Goal: Contribute content: Contribute content

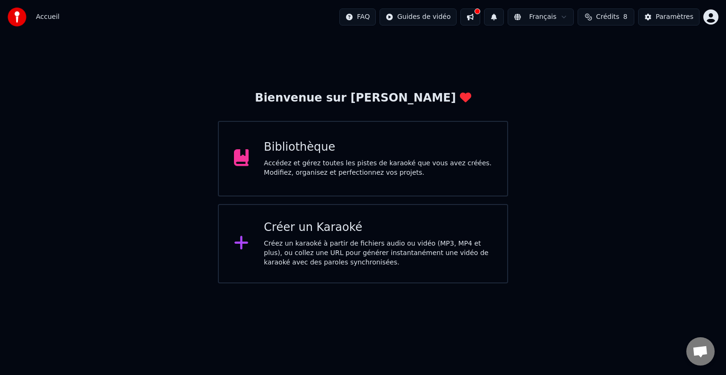
click at [330, 168] on div "Accédez et gérez toutes les pistes de karaoké que vous avez créées. Modifiez, o…" at bounding box center [378, 168] width 228 height 19
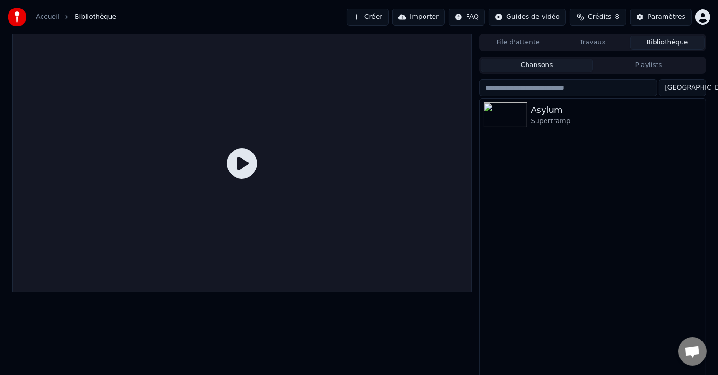
click at [437, 17] on button "Importer" at bounding box center [418, 17] width 52 height 17
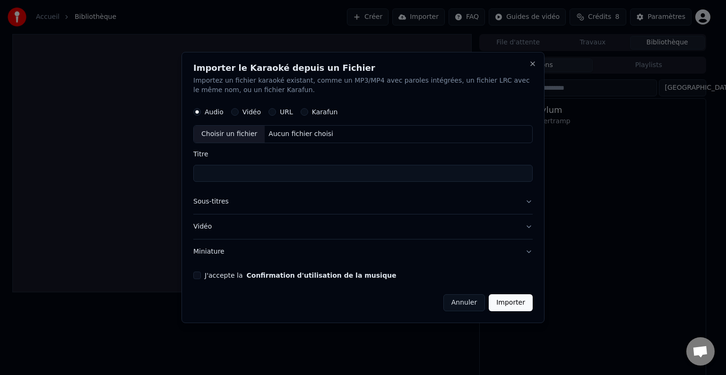
click at [242, 131] on div "Choisir un fichier" at bounding box center [229, 134] width 71 height 17
click at [236, 111] on button "Vidéo" at bounding box center [235, 112] width 8 height 8
click at [233, 130] on div "Choisir un fichier" at bounding box center [229, 134] width 71 height 17
type input "**********"
click at [513, 304] on button "Importer" at bounding box center [511, 303] width 44 height 17
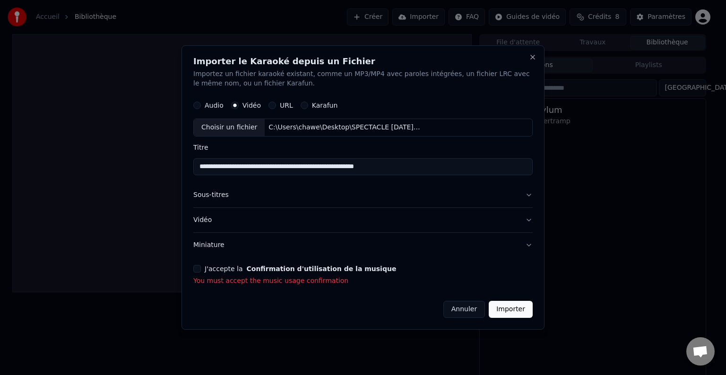
click at [198, 267] on button "J'accepte la Confirmation d'utilisation de la musique" at bounding box center [197, 269] width 8 height 8
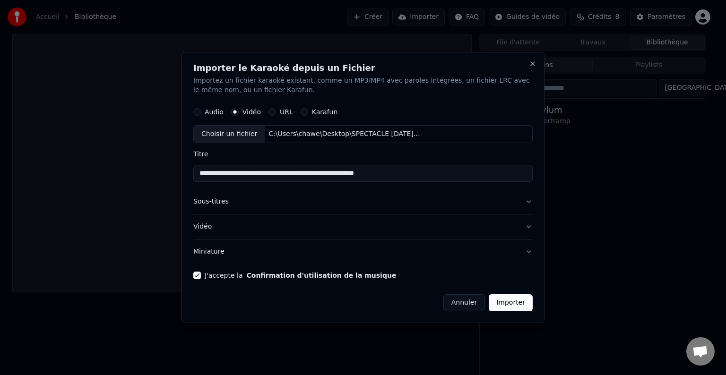
click at [505, 298] on button "Importer" at bounding box center [511, 303] width 44 height 17
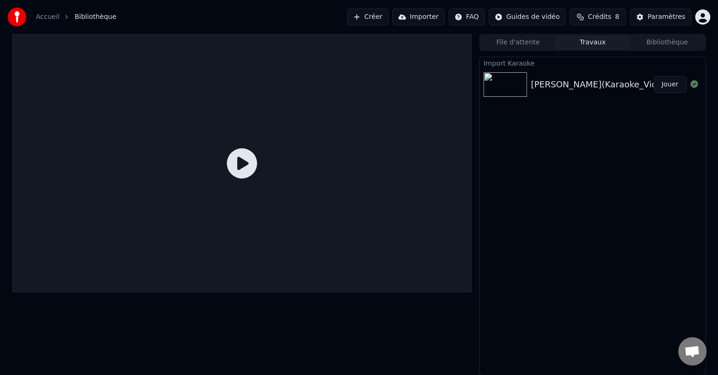
click at [670, 81] on button "Jouer" at bounding box center [670, 84] width 33 height 17
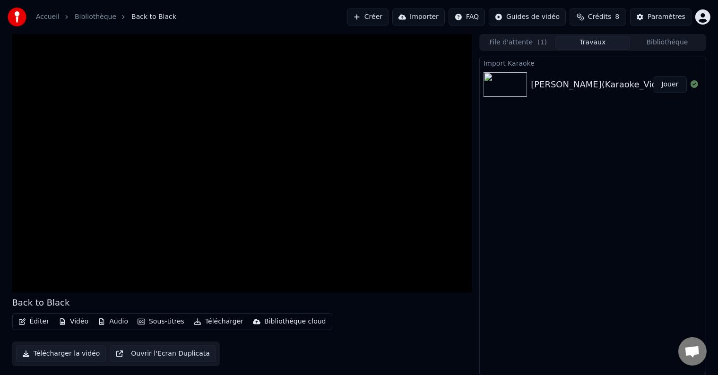
click at [584, 121] on div "Import Karaoke [PERSON_NAME](Karaoke_Video_avec_fond_colore)_56657 Jouer" at bounding box center [592, 216] width 226 height 319
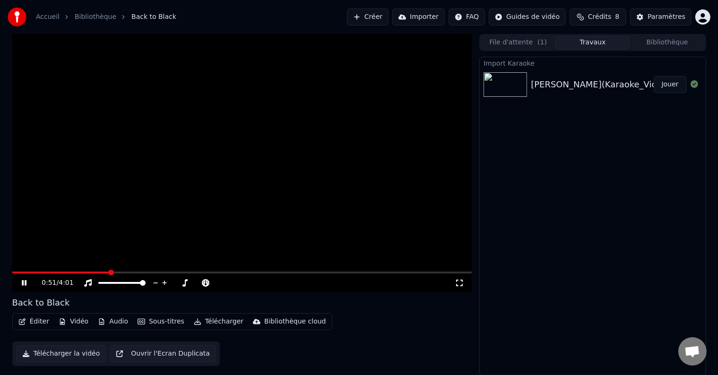
click at [24, 283] on icon at bounding box center [31, 283] width 22 height 8
click at [389, 13] on button "Créer" at bounding box center [368, 17] width 42 height 17
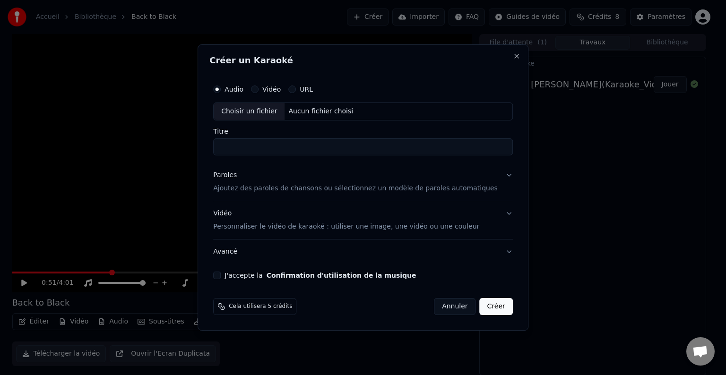
click at [276, 112] on div "Choisir un fichier" at bounding box center [249, 111] width 71 height 17
type input "**********"
click at [221, 276] on button "J'accepte la Confirmation d'utilisation de la musique" at bounding box center [217, 276] width 8 height 8
click at [482, 306] on button "Créer" at bounding box center [496, 306] width 33 height 17
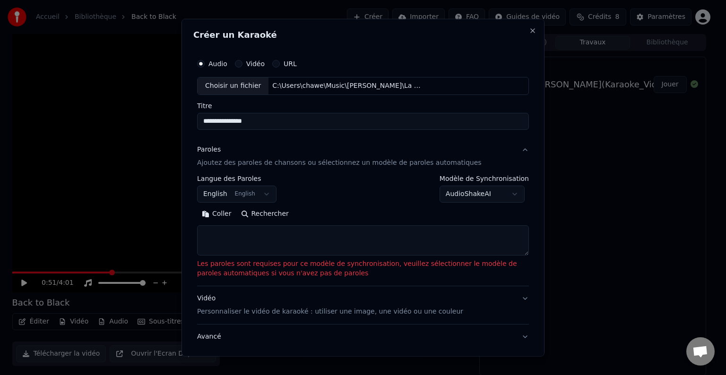
click at [217, 213] on button "Coller" at bounding box center [216, 214] width 39 height 15
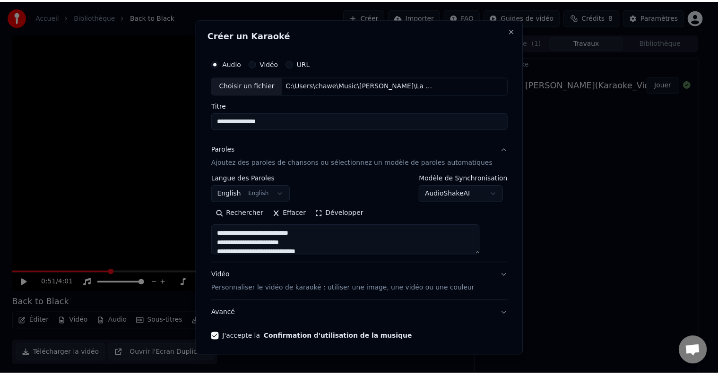
scroll to position [36, 0]
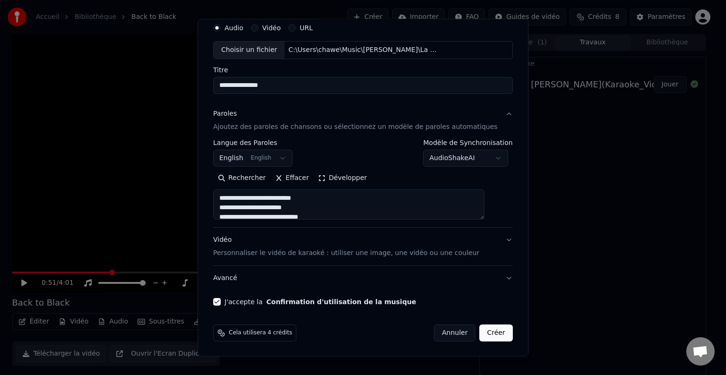
type textarea "**********"
click at [482, 331] on button "Créer" at bounding box center [496, 333] width 33 height 17
select select "**"
type textarea "**********"
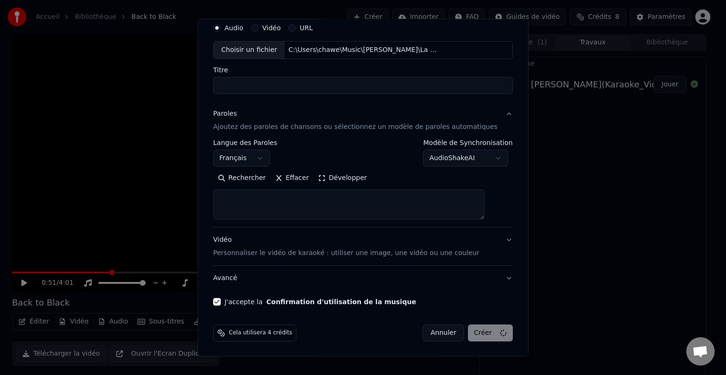
select select
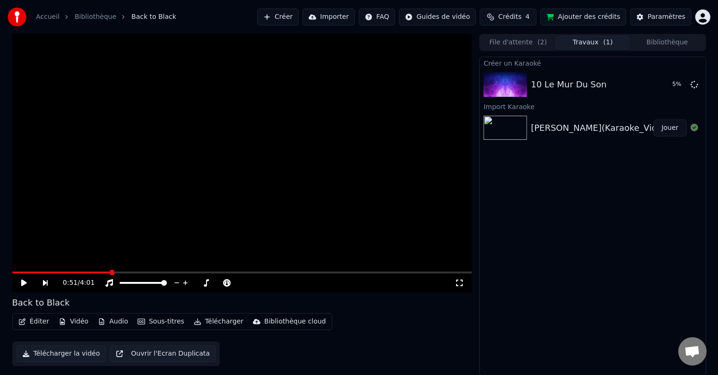
click at [522, 15] on span "Crédits" at bounding box center [509, 16] width 23 height 9
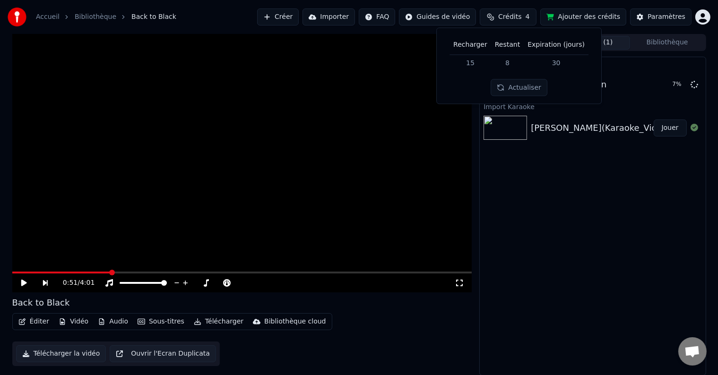
click at [594, 15] on button "Ajouter des crédits" at bounding box center [583, 17] width 86 height 17
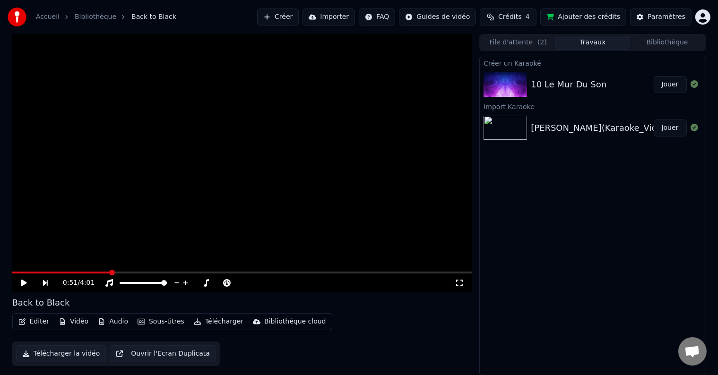
click at [670, 80] on button "Jouer" at bounding box center [670, 84] width 33 height 17
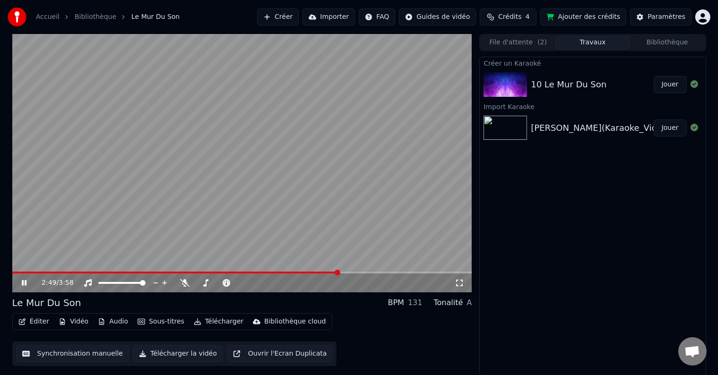
click at [282, 171] on video at bounding box center [242, 163] width 460 height 259
click at [618, 225] on div "Créer un Karaoké 10 Le Mur Du Son Jouer Import Karaoke [PERSON_NAME](Karaoke_Vi…" at bounding box center [592, 216] width 226 height 319
